Goal: Task Accomplishment & Management: Use online tool/utility

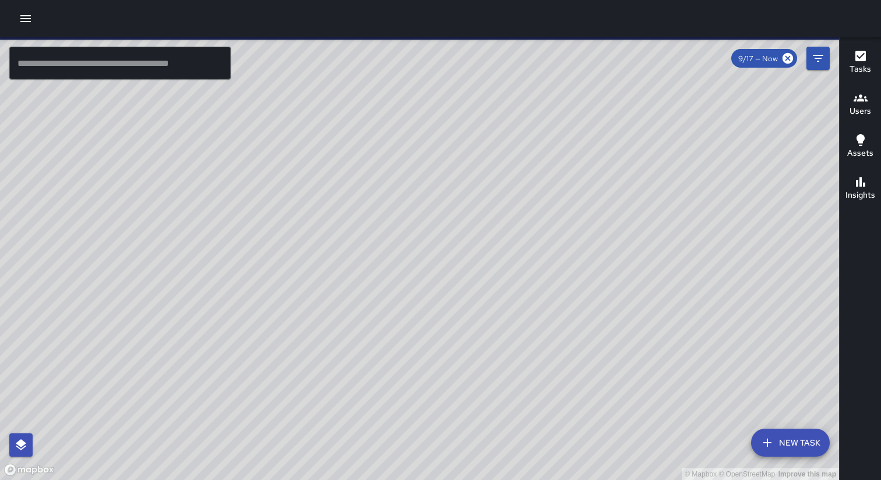
click at [28, 28] on button "button" at bounding box center [25, 18] width 23 height 23
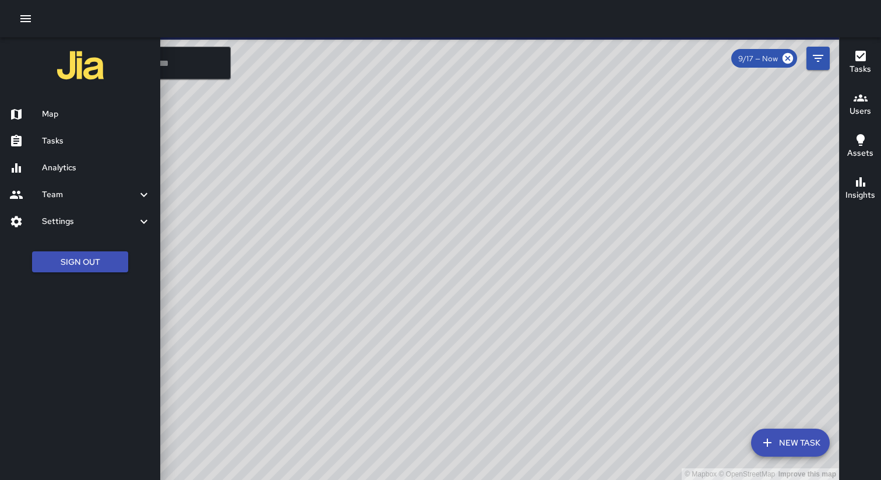
click at [55, 149] on div "Tasks" at bounding box center [80, 141] width 160 height 27
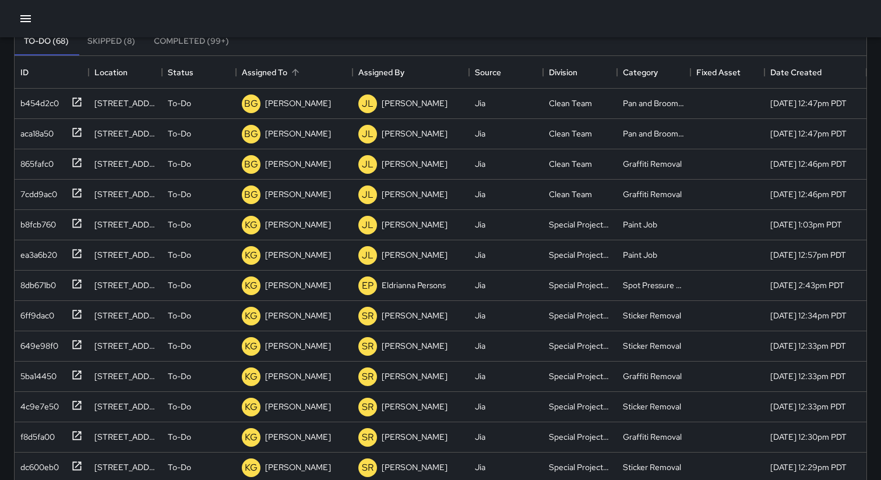
scroll to position [90, 0]
click at [483, 74] on div "Source" at bounding box center [488, 73] width 26 height 33
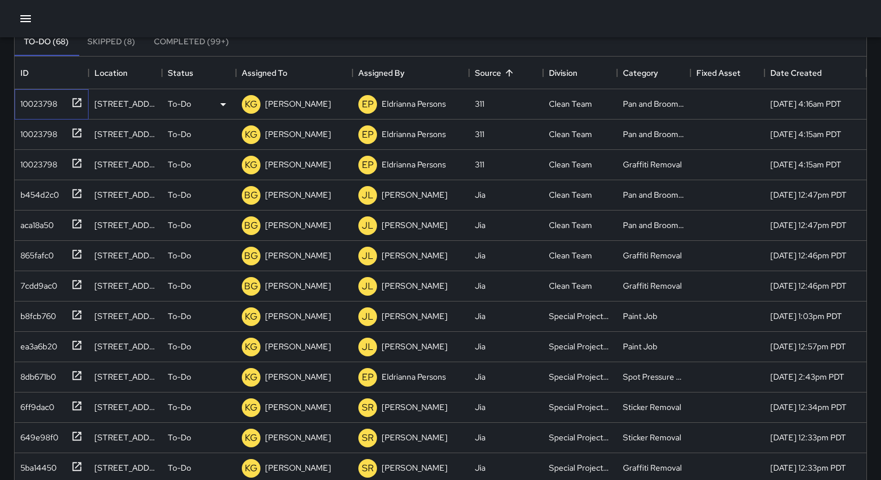
click at [44, 98] on div "10023798" at bounding box center [36, 101] width 41 height 16
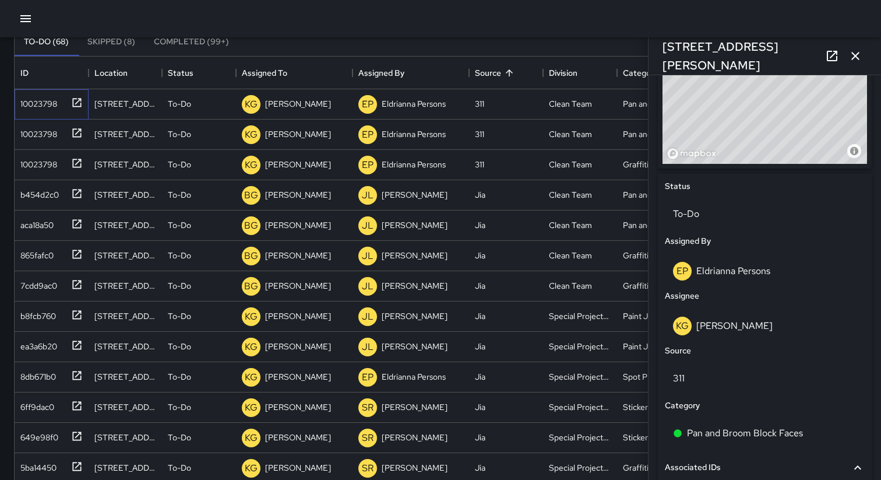
scroll to position [635, 0]
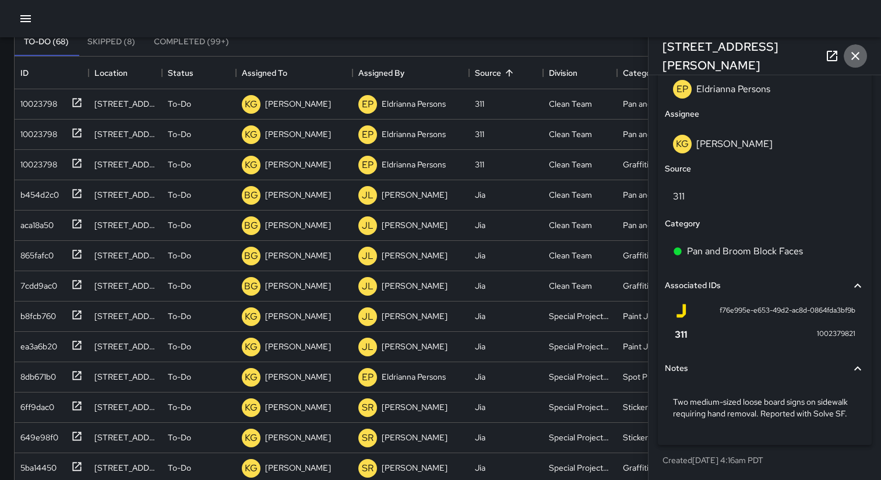
click at [856, 52] on icon "button" at bounding box center [856, 56] width 14 height 14
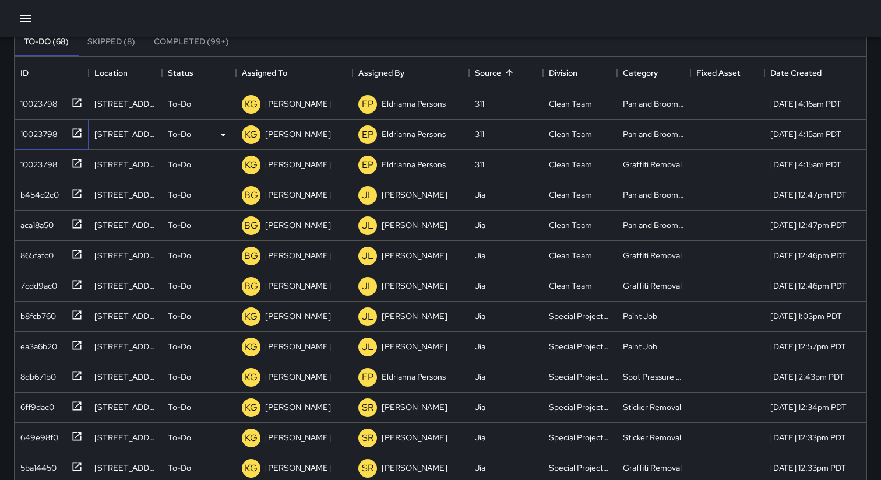
click at [34, 136] on div "10023798" at bounding box center [36, 132] width 41 height 16
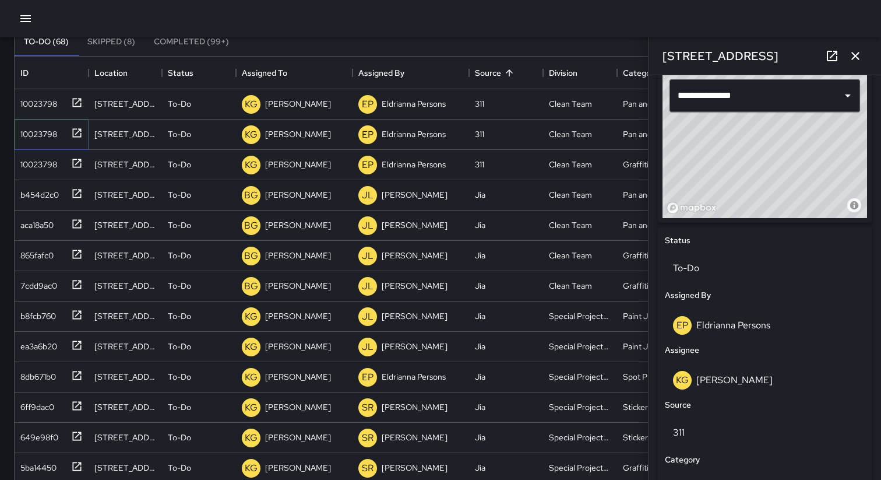
scroll to position [646, 0]
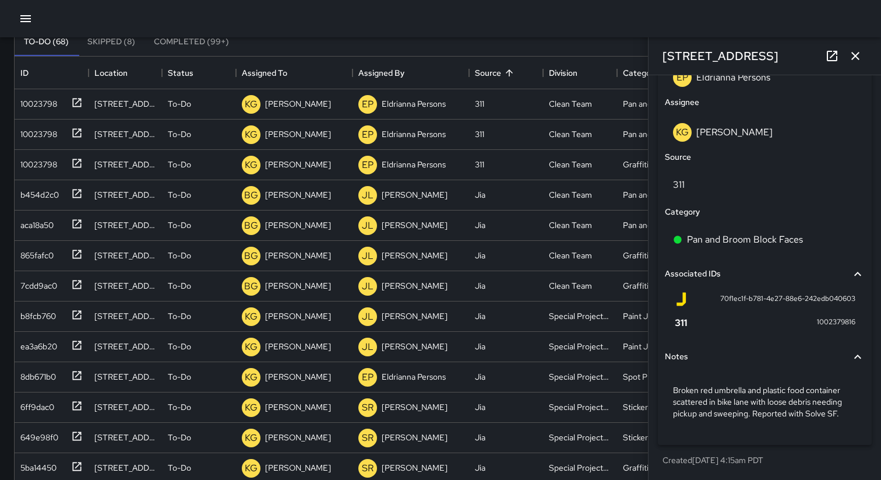
click at [857, 57] on icon "button" at bounding box center [856, 56] width 14 height 14
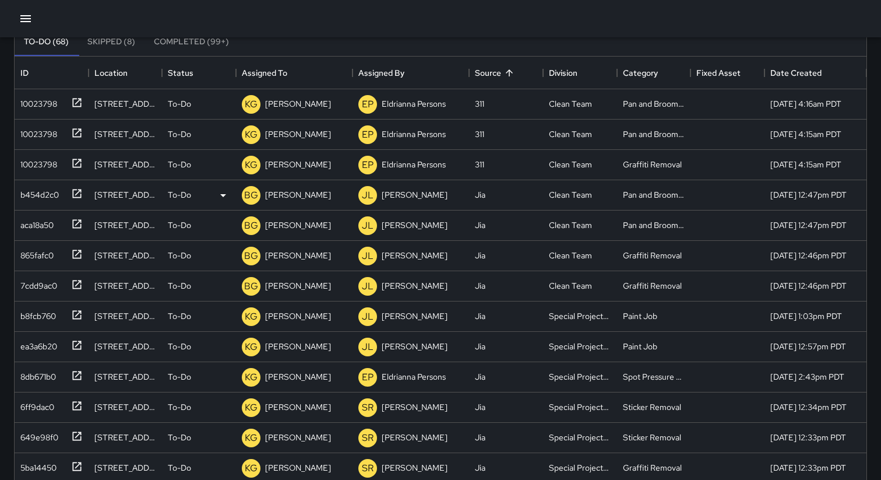
scroll to position [0, 0]
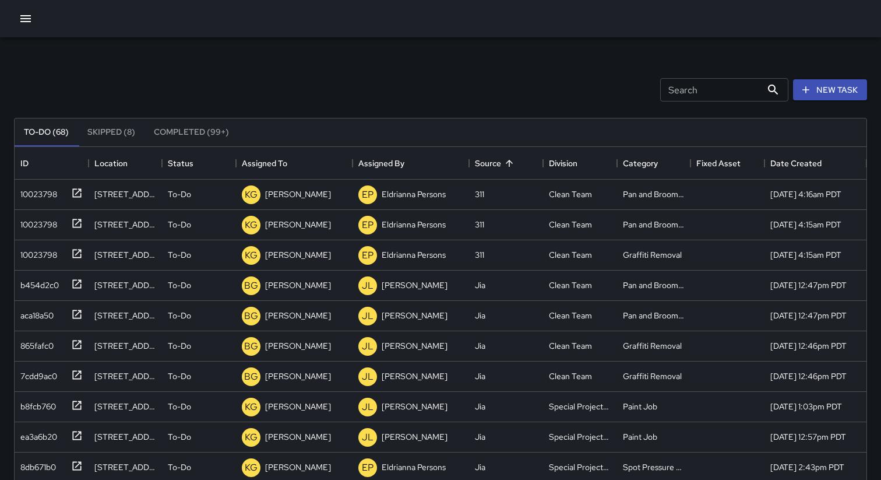
click at [26, 15] on icon "button" at bounding box center [25, 18] width 10 height 7
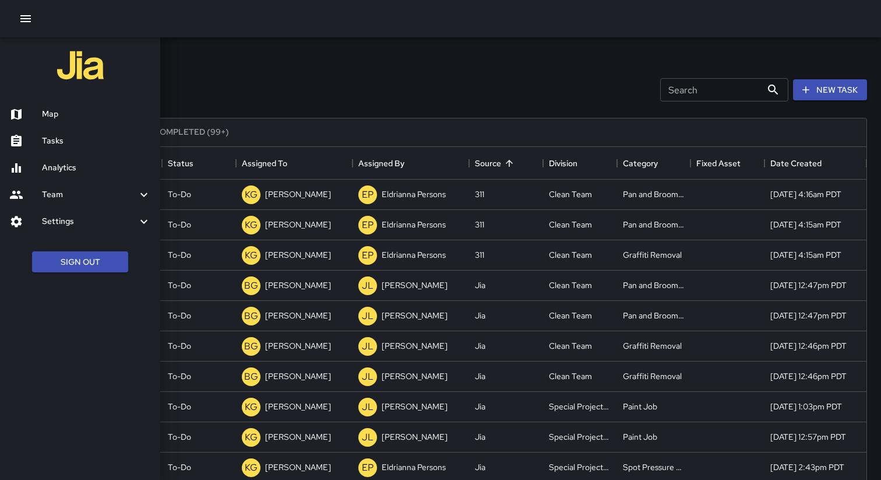
click at [203, 101] on div at bounding box center [440, 240] width 881 height 480
